Goal: Use online tool/utility: Utilize a website feature to perform a specific function

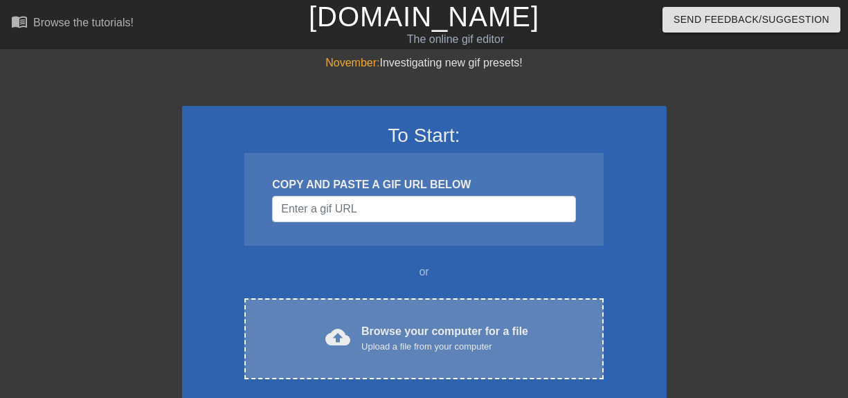
scroll to position [83, 0]
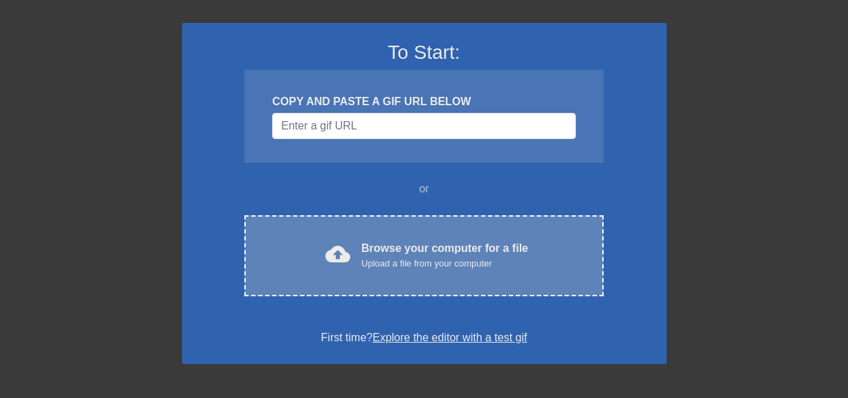
click at [382, 225] on div "cloud_upload Browse your computer for a file Upload a file from your computer C…" at bounding box center [423, 255] width 359 height 81
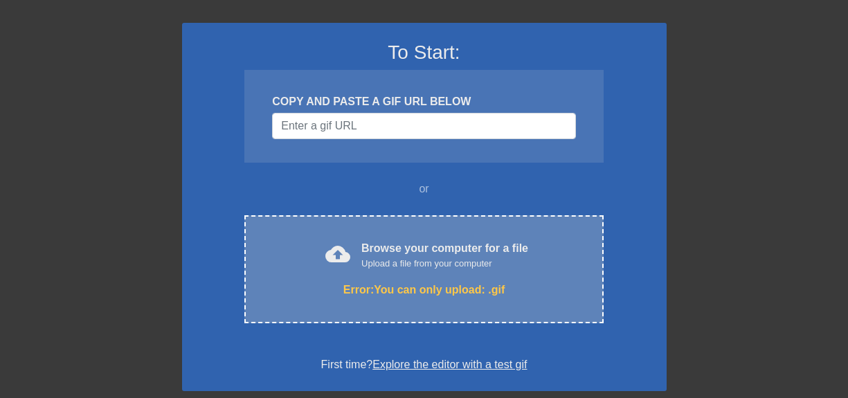
click at [386, 290] on div "Error: You can only upload: .gif" at bounding box center [423, 290] width 300 height 17
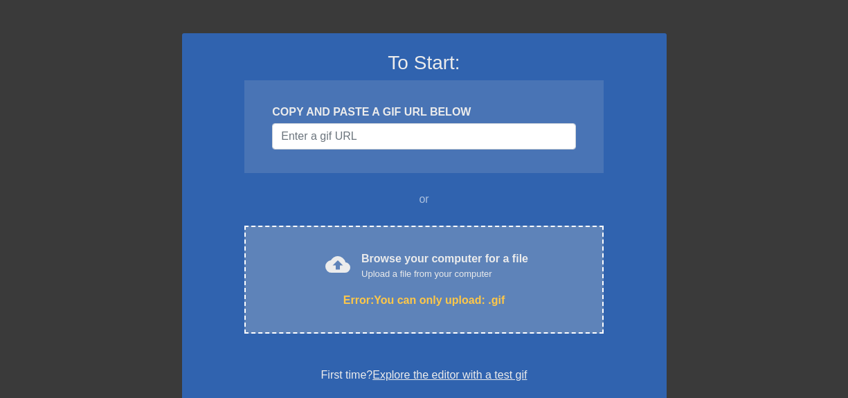
scroll to position [166, 0]
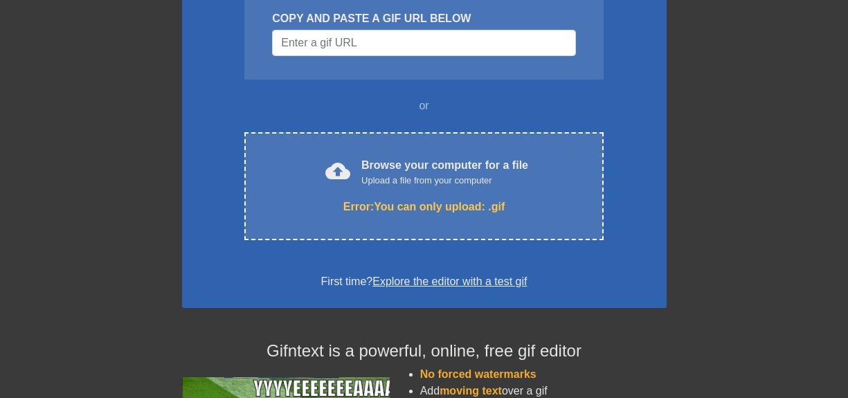
click at [30, 136] on div at bounding box center [62, 96] width 208 height 415
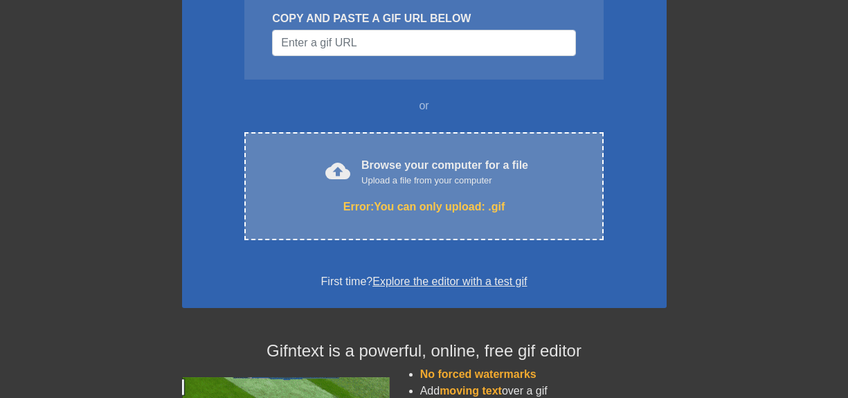
click at [440, 208] on div "Error: You can only upload: .gif" at bounding box center [423, 207] width 300 height 17
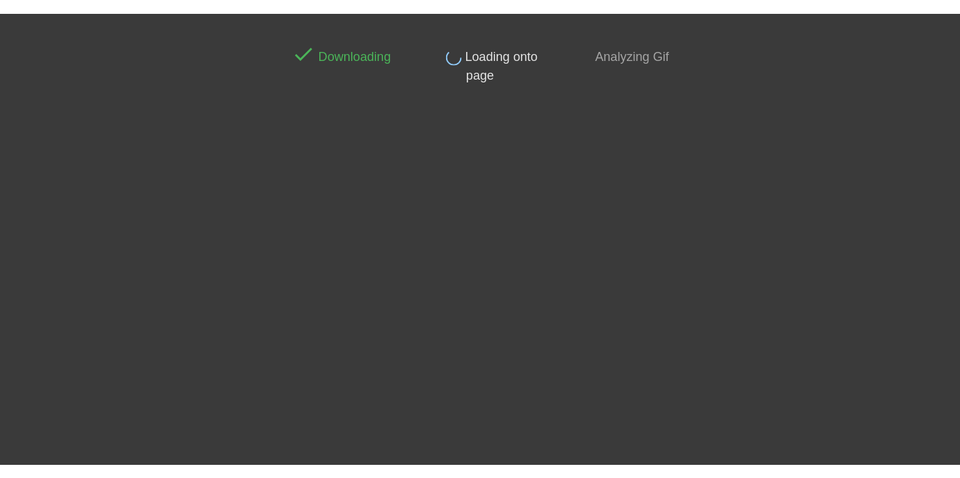
scroll to position [0, 0]
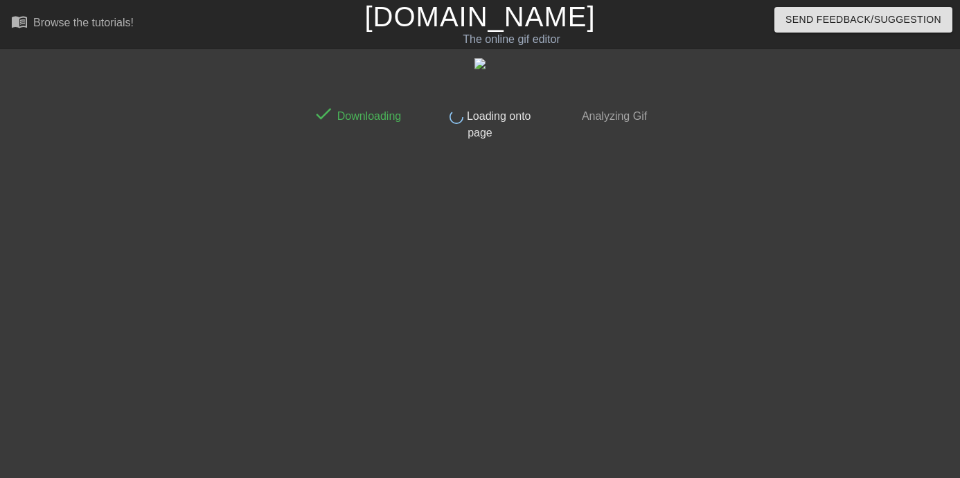
click at [530, 33] on div "The online gif editor" at bounding box center [511, 39] width 369 height 17
click at [497, 108] on div "done Loading onto page" at bounding box center [479, 120] width 123 height 42
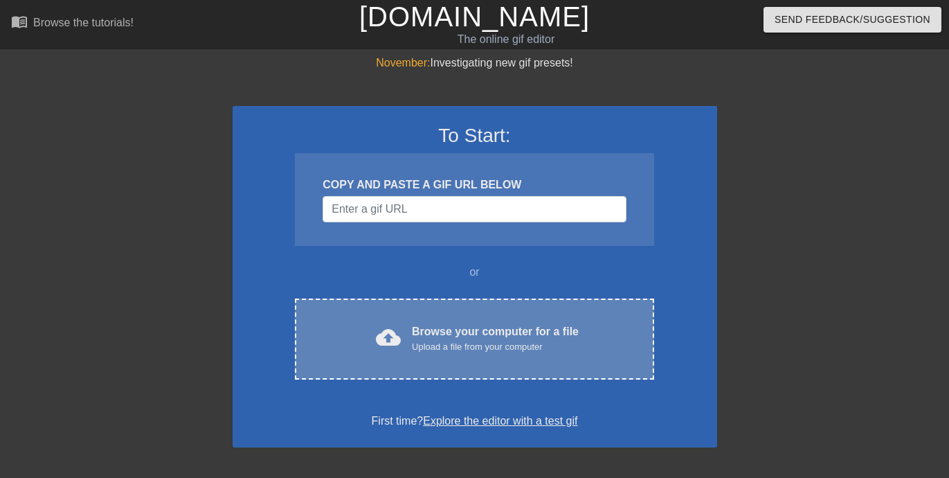
click at [517, 323] on div "Browse your computer for a file Upload a file from your computer" at bounding box center [495, 338] width 167 height 30
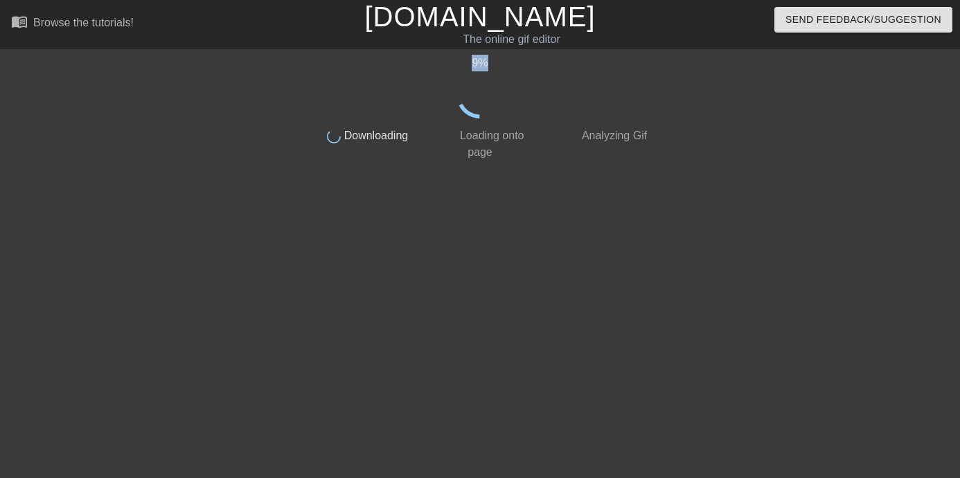
drag, startPoint x: 474, startPoint y: 66, endPoint x: 492, endPoint y: 67, distance: 18.0
click at [492, 67] on div "9 %" at bounding box center [480, 63] width 348 height 17
drag, startPoint x: 492, startPoint y: 67, endPoint x: 481, endPoint y: 64, distance: 11.6
click at [492, 67] on div "11 %" at bounding box center [480, 63] width 348 height 17
click at [476, 62] on div "14 %" at bounding box center [480, 87] width 348 height 64
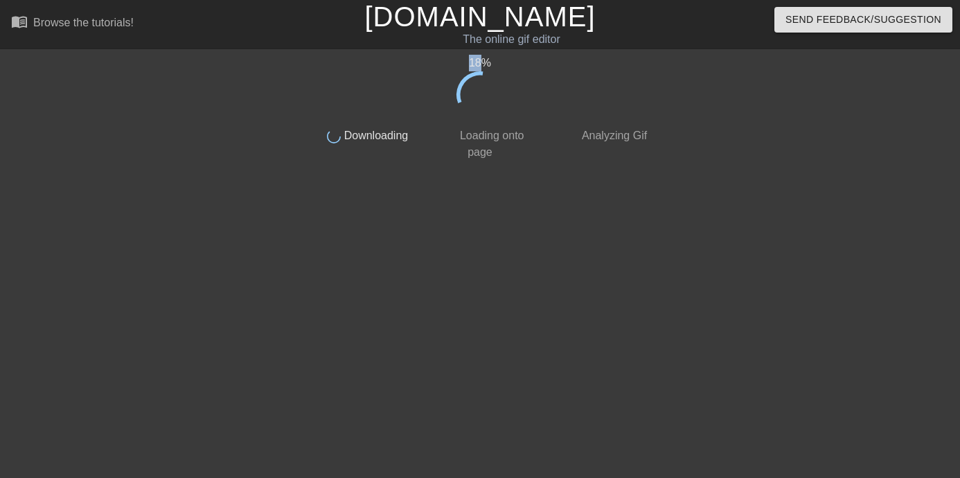
drag, startPoint x: 469, startPoint y: 60, endPoint x: 483, endPoint y: 63, distance: 14.3
click at [483, 63] on div "18 %" at bounding box center [480, 63] width 348 height 17
click at [484, 64] on div "21 %" at bounding box center [480, 63] width 348 height 17
drag, startPoint x: 490, startPoint y: 66, endPoint x: 470, endPoint y: 62, distance: 19.7
click at [470, 62] on div "28 %" at bounding box center [480, 63] width 348 height 17
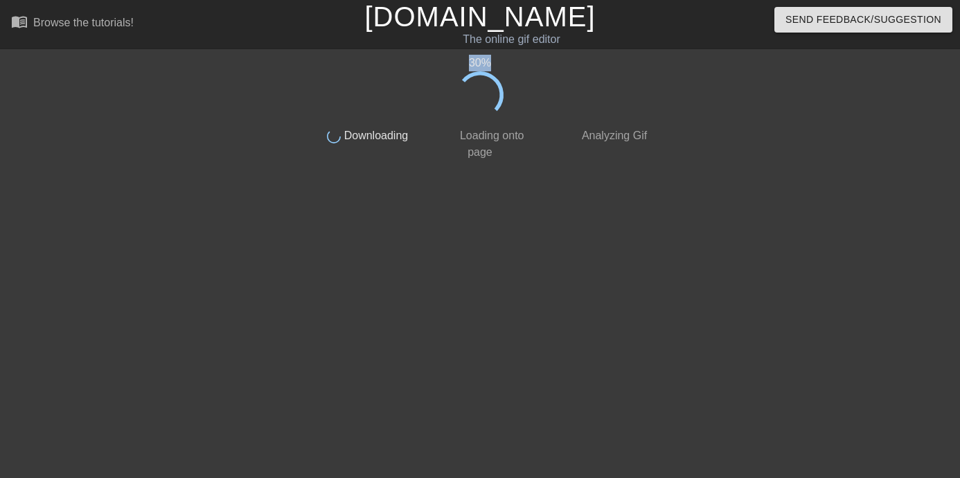
click at [470, 62] on div "30 %" at bounding box center [480, 63] width 348 height 17
drag, startPoint x: 475, startPoint y: 62, endPoint x: 491, endPoint y: 62, distance: 15.9
click at [491, 62] on div "44 %" at bounding box center [480, 63] width 348 height 17
drag, startPoint x: 466, startPoint y: 61, endPoint x: 490, endPoint y: 60, distance: 23.6
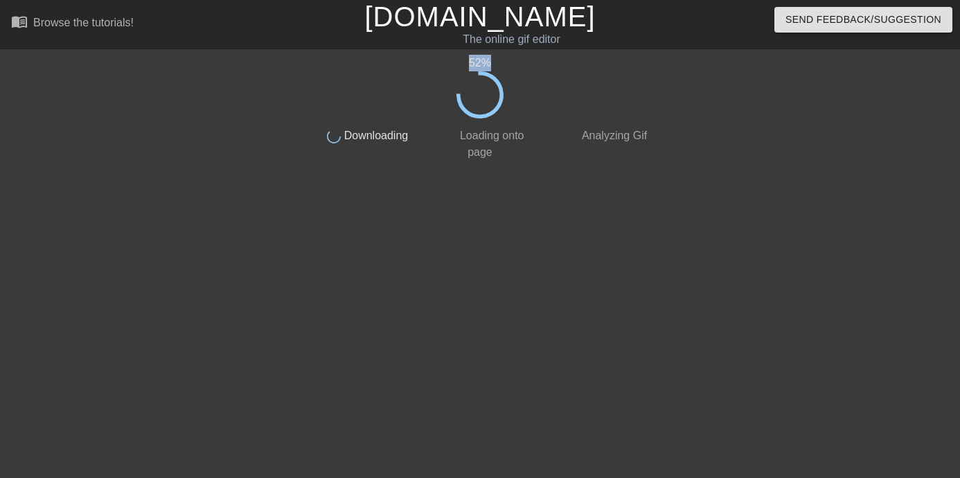
click at [494, 61] on div "52 %" at bounding box center [480, 63] width 348 height 17
click at [484, 58] on div "52 %" at bounding box center [480, 63] width 348 height 17
click at [472, 58] on div "56 %" at bounding box center [480, 63] width 348 height 17
drag, startPoint x: 469, startPoint y: 63, endPoint x: 492, endPoint y: 66, distance: 22.4
click at [492, 66] on div "63 %" at bounding box center [480, 63] width 348 height 17
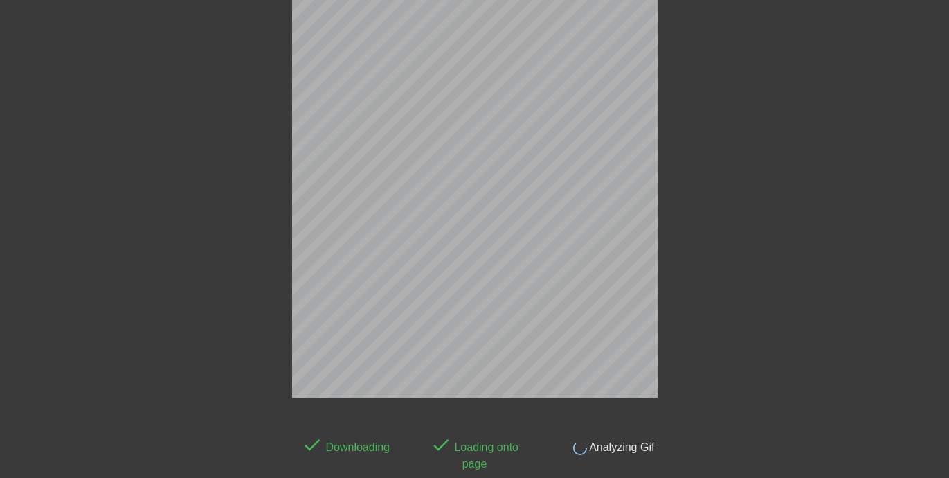
scroll to position [34, 0]
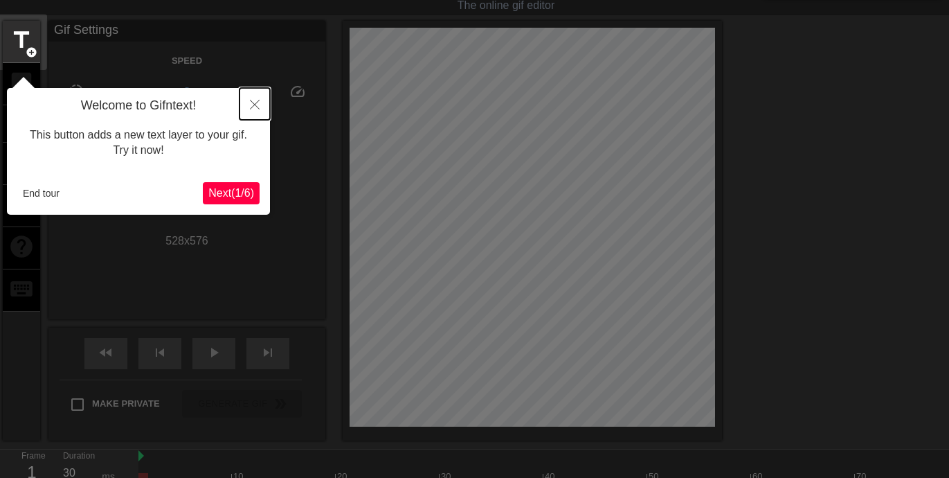
click at [255, 102] on icon "Close" at bounding box center [255, 105] width 10 height 10
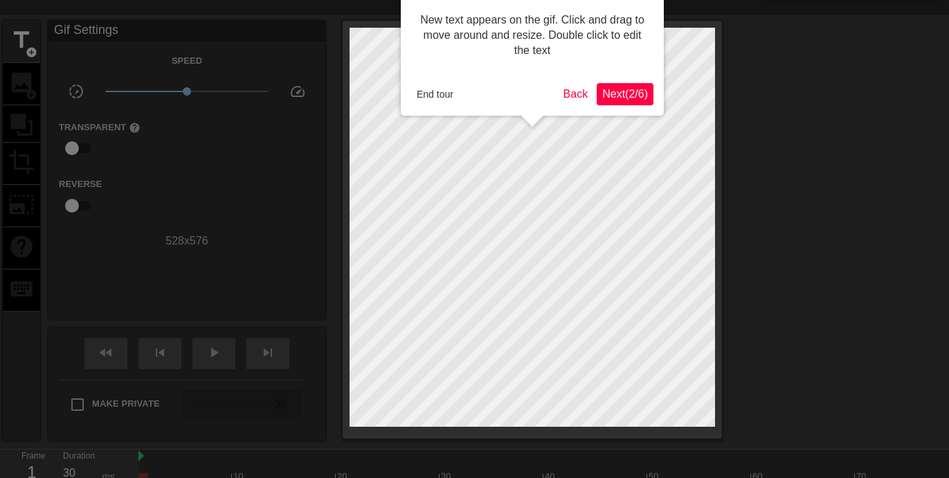
scroll to position [0, 0]
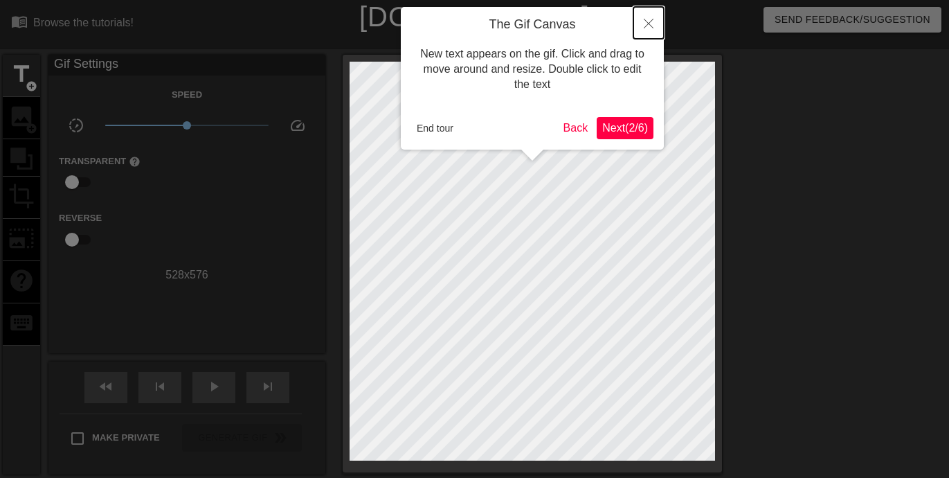
click at [638, 24] on button "Close" at bounding box center [649, 23] width 30 height 32
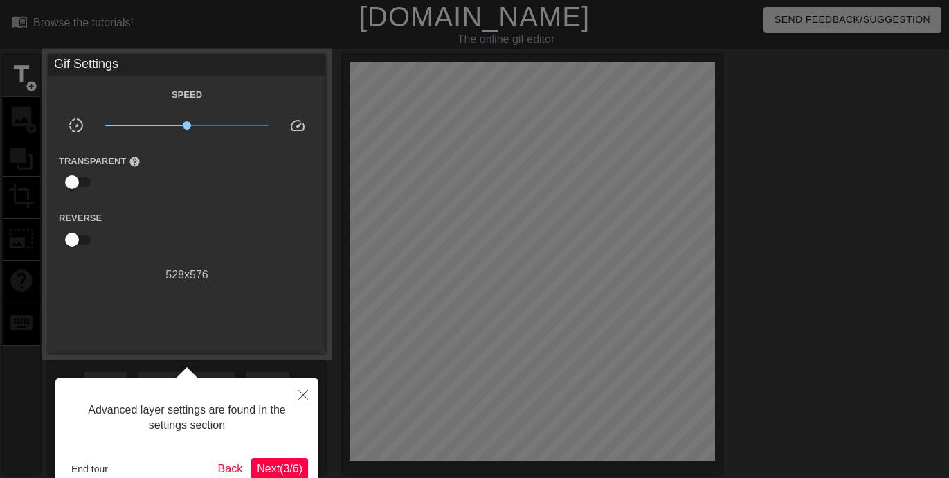
scroll to position [34, 0]
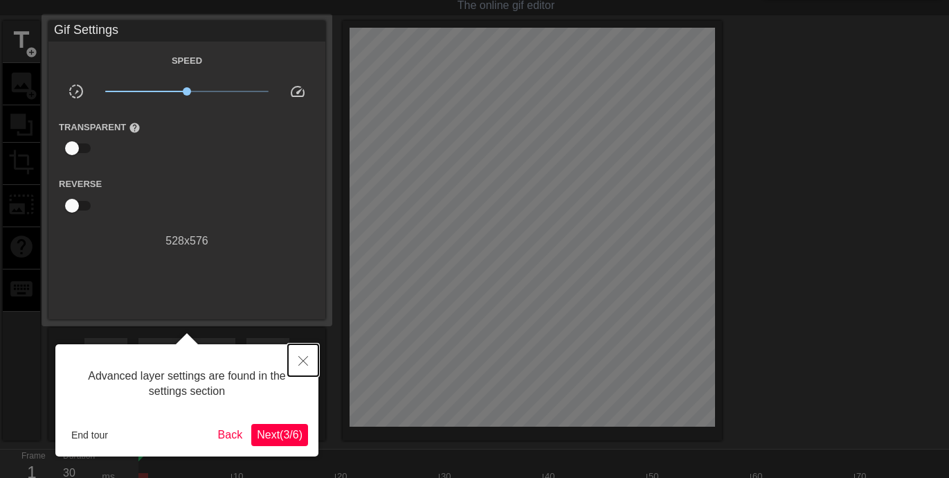
click at [300, 361] on icon "Close" at bounding box center [303, 361] width 10 height 10
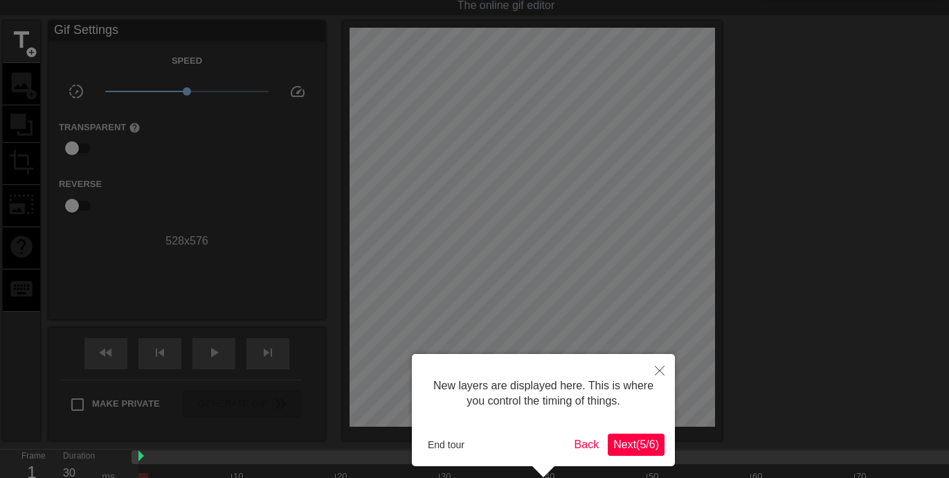
scroll to position [12, 0]
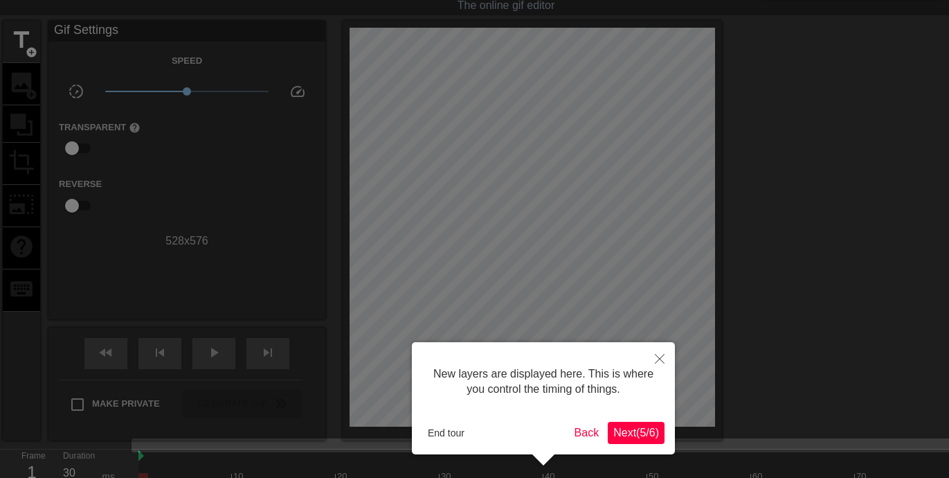
click at [629, 440] on button "Next ( 5 / 6 )" at bounding box center [636, 433] width 57 height 22
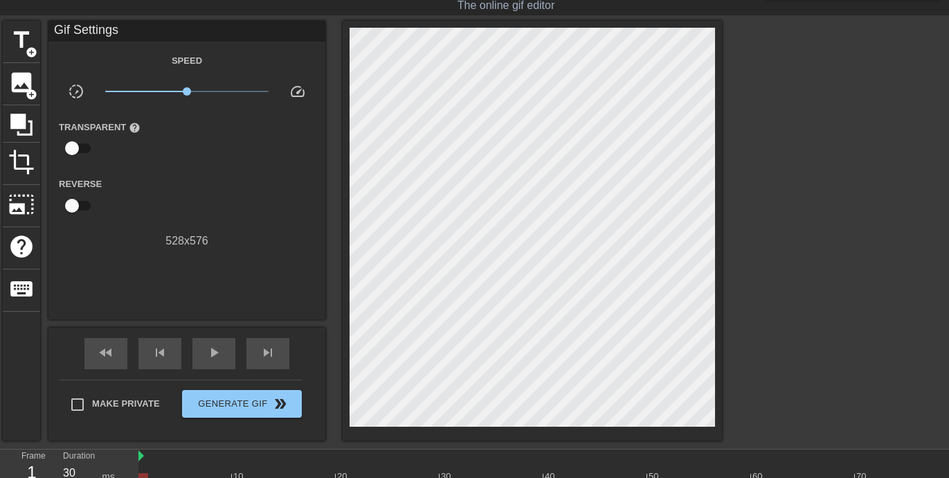
scroll to position [0, 0]
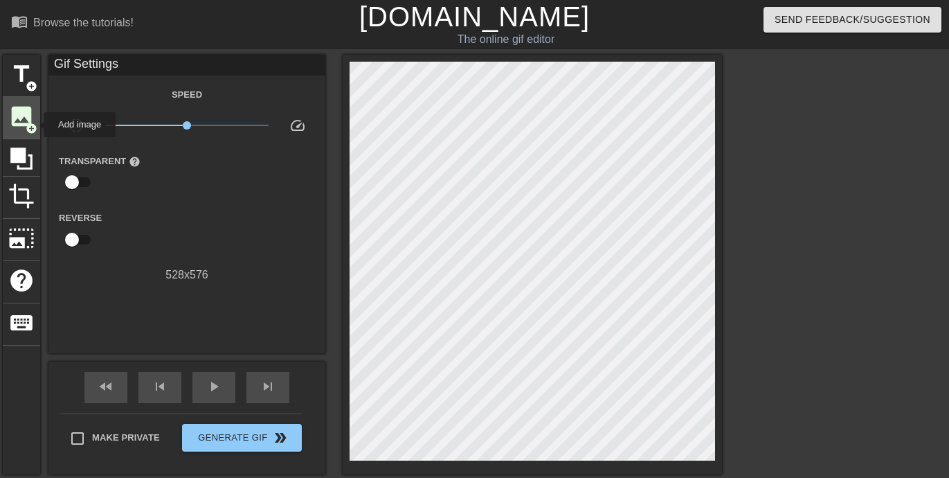
click at [25, 122] on span "image" at bounding box center [21, 116] width 26 height 26
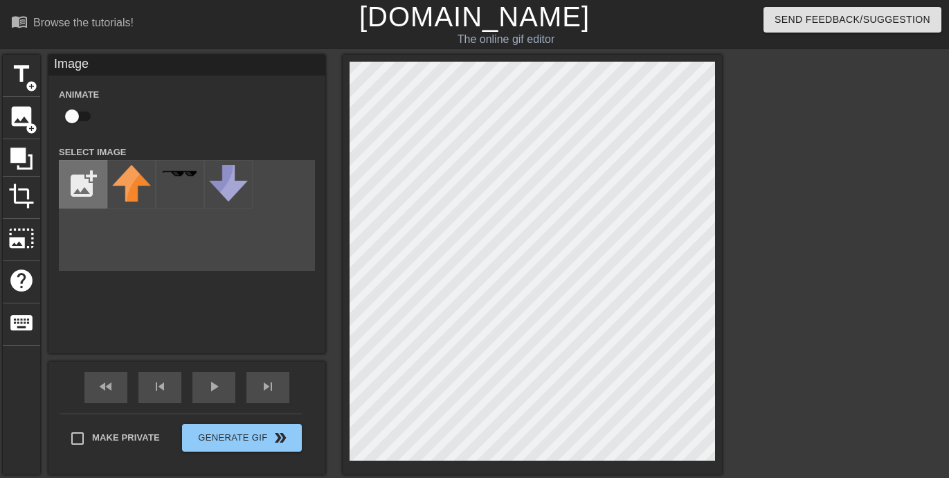
click at [80, 183] on input "file" at bounding box center [83, 184] width 47 height 47
type input "C:\fakepath\Screenshot from [DATE] 10-54-56.png"
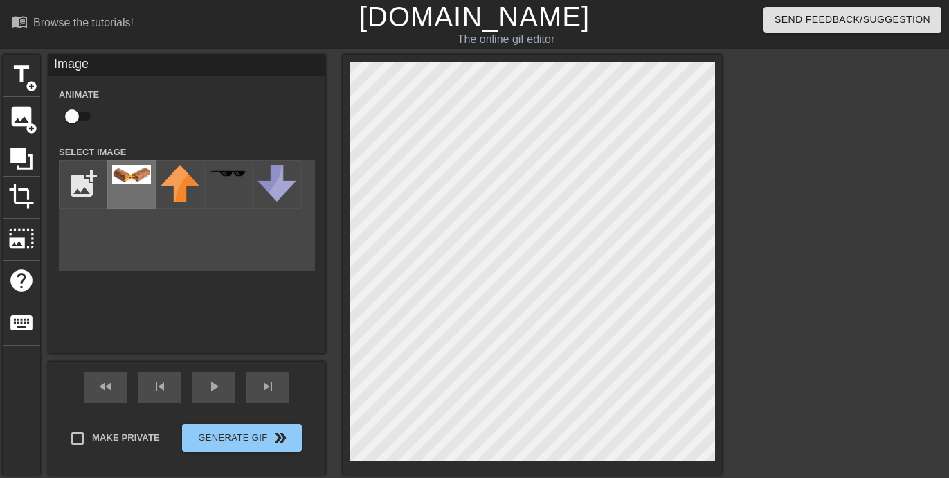
click at [140, 197] on div at bounding box center [131, 184] width 48 height 48
click at [760, 140] on div at bounding box center [843, 262] width 208 height 415
click at [825, 171] on div at bounding box center [843, 262] width 208 height 415
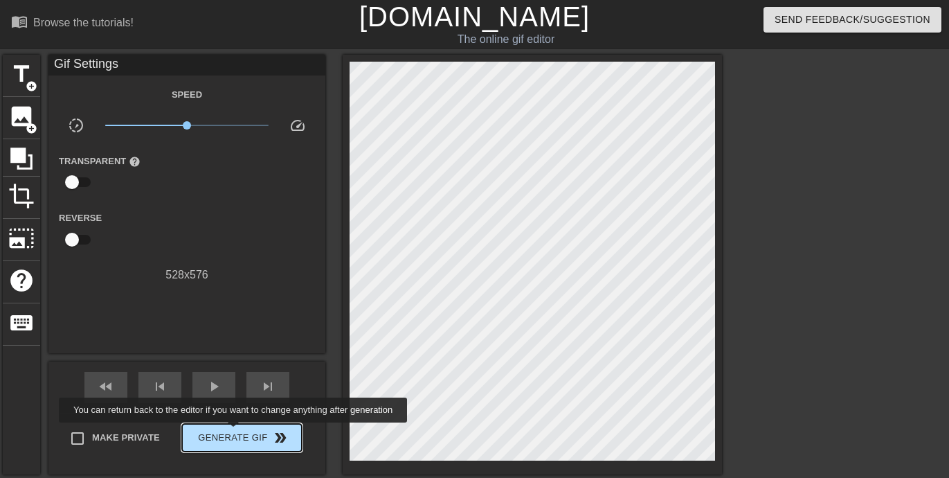
click at [233, 432] on span "Generate Gif double_arrow" at bounding box center [242, 437] width 109 height 17
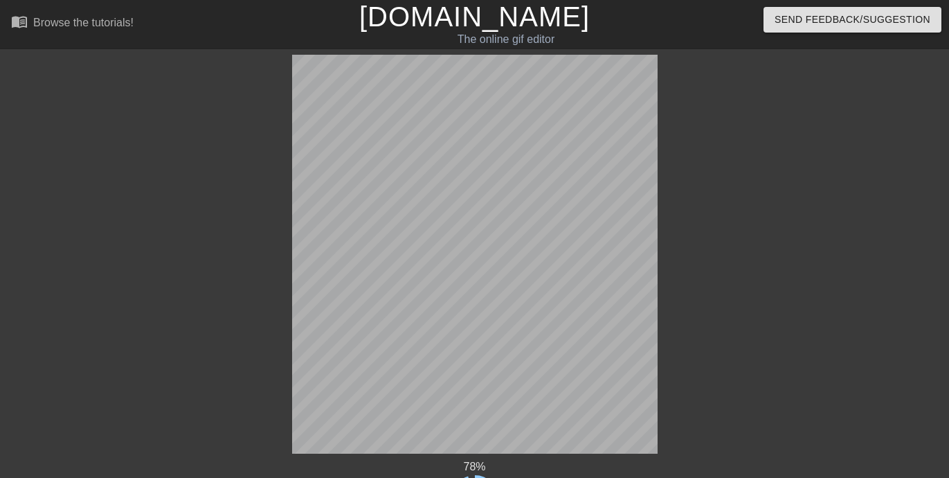
click at [801, 254] on div at bounding box center [791, 262] width 208 height 415
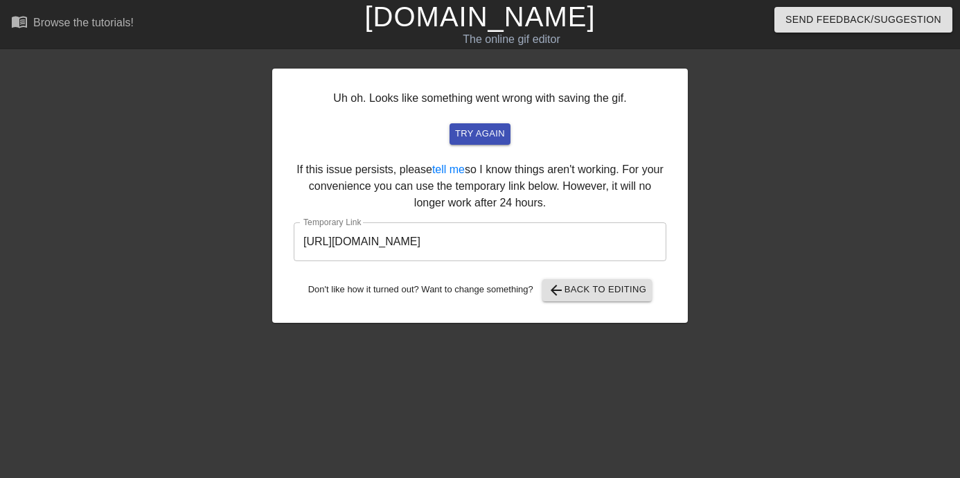
click at [546, 100] on div "Uh oh. Looks like something went wrong with saving the gif. try again If this i…" at bounding box center [479, 196] width 415 height 254
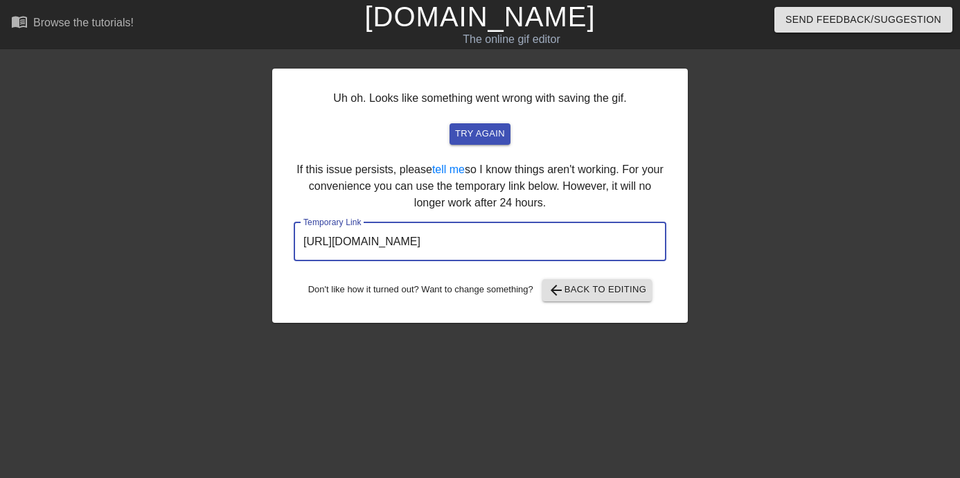
click at [503, 233] on input "[URL][DOMAIN_NAME]" at bounding box center [480, 241] width 373 height 39
